Goal: Task Accomplishment & Management: Manage account settings

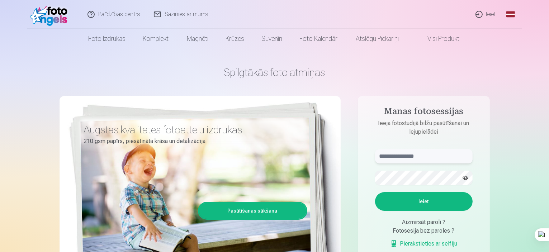
click at [434, 158] on input "text" at bounding box center [424, 156] width 98 height 14
type input "**********"
click at [395, 204] on button "Ieiet" at bounding box center [424, 201] width 98 height 19
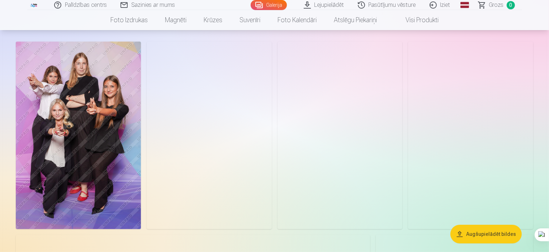
scroll to position [36, 0]
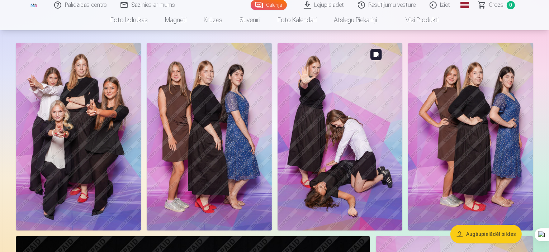
click at [403, 134] on img at bounding box center [340, 137] width 125 height 188
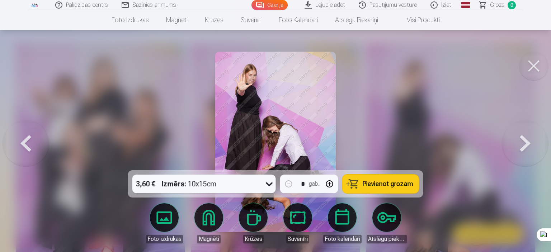
click at [536, 64] on button at bounding box center [534, 66] width 29 height 29
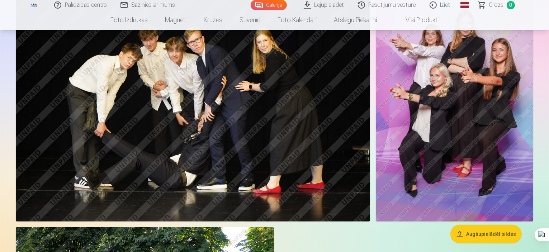
scroll to position [395, 0]
